Goal: Task Accomplishment & Management: Use online tool/utility

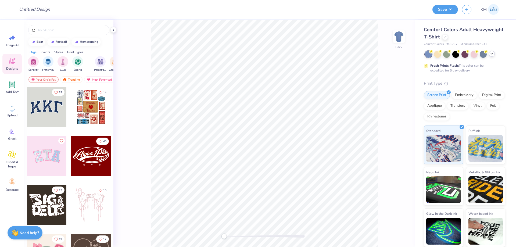
click at [491, 53] on polyline at bounding box center [491, 53] width 2 height 1
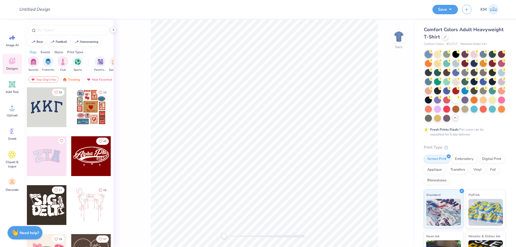
click at [488, 37] on div "Comfort Colors Adult Heavyweight T-Shirt" at bounding box center [464, 33] width 81 height 15
click at [448, 38] on div at bounding box center [445, 37] width 6 height 6
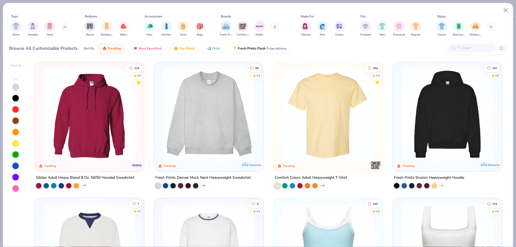
click at [64, 29] on button at bounding box center [65, 27] width 8 height 8
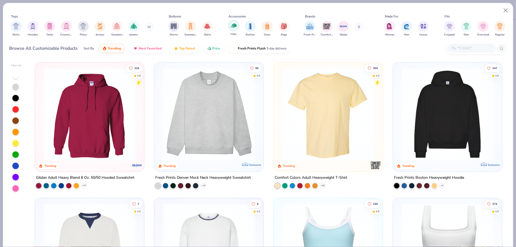
click at [235, 27] on img "filter for Hats" at bounding box center [233, 26] width 6 height 6
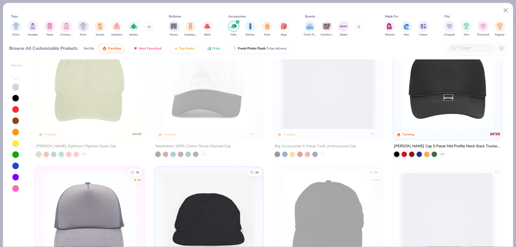
scroll to position [81, 0]
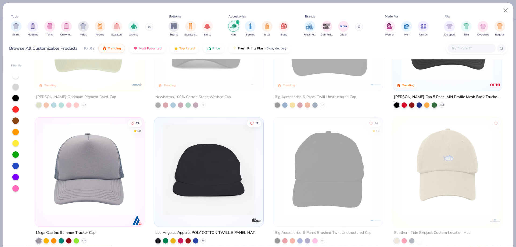
click at [114, 151] on img at bounding box center [89, 169] width 98 height 93
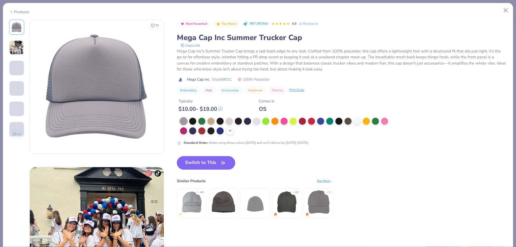
click at [200, 161] on button "Switch to This" at bounding box center [206, 162] width 58 height 13
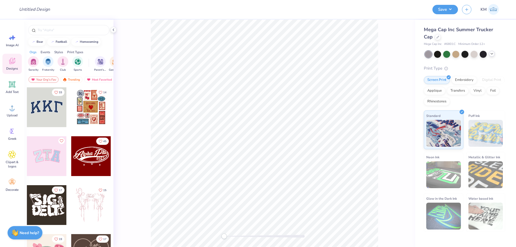
click at [60, 111] on div at bounding box center [47, 107] width 40 height 40
click at [386, 102] on input "3.52" at bounding box center [388, 100] width 19 height 8
type input "4.06"
type input "1.78"
